Goal: Task Accomplishment & Management: Use online tool/utility

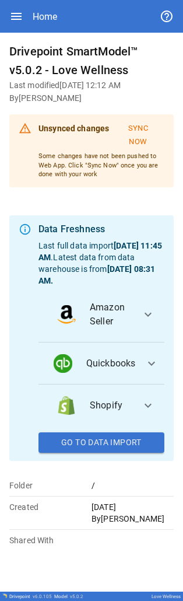
click at [151, 362] on span "expand_more" at bounding box center [152, 364] width 14 height 14
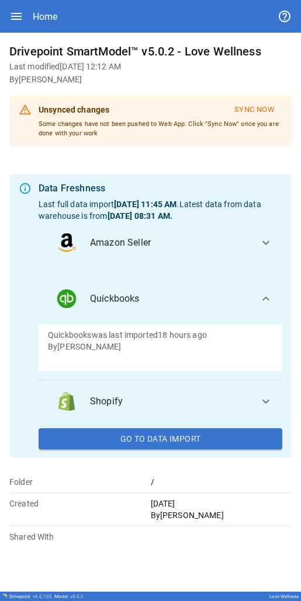
click at [267, 300] on span "expand_more" at bounding box center [266, 299] width 14 height 14
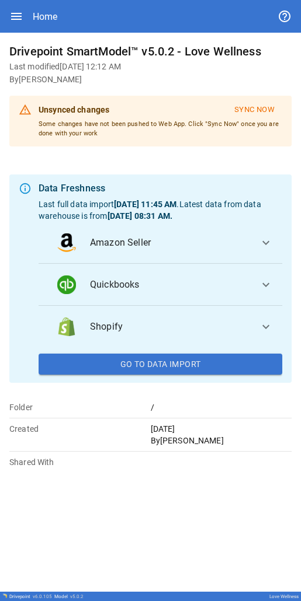
click at [222, 369] on button "Go To Data Import" at bounding box center [160, 364] width 243 height 21
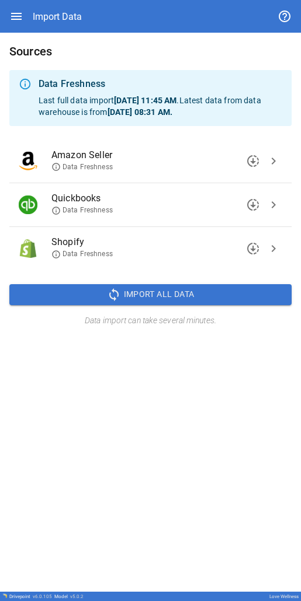
click at [57, 213] on icon at bounding box center [55, 210] width 9 height 9
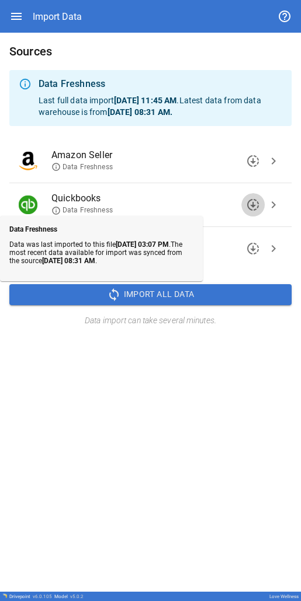
click at [253, 203] on span "downloading" at bounding box center [253, 205] width 14 height 14
